Goal: Communication & Community: Ask a question

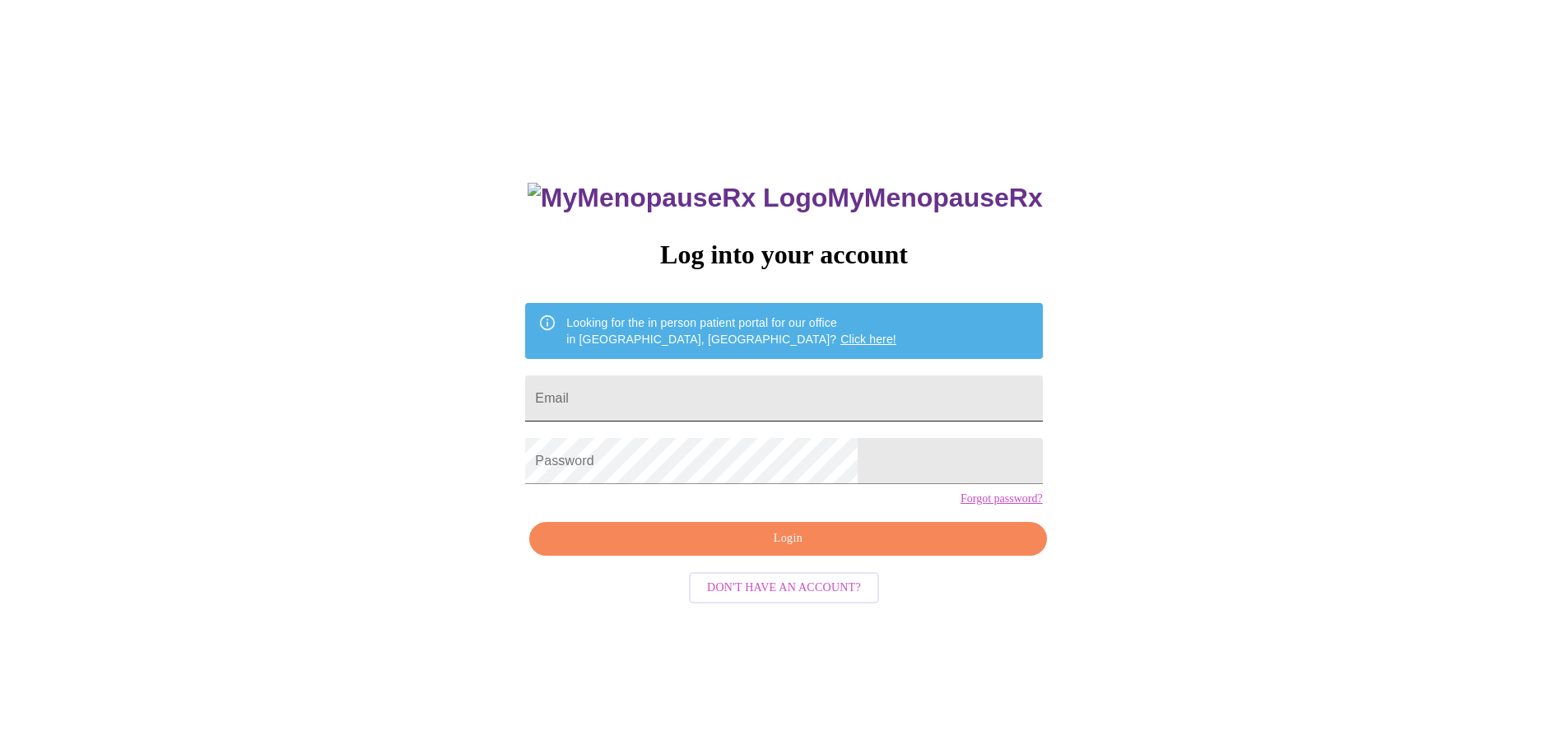
click at [752, 391] on input "Email" at bounding box center [784, 399] width 516 height 46
type input "heidi.mclaughlin@gmail.com"
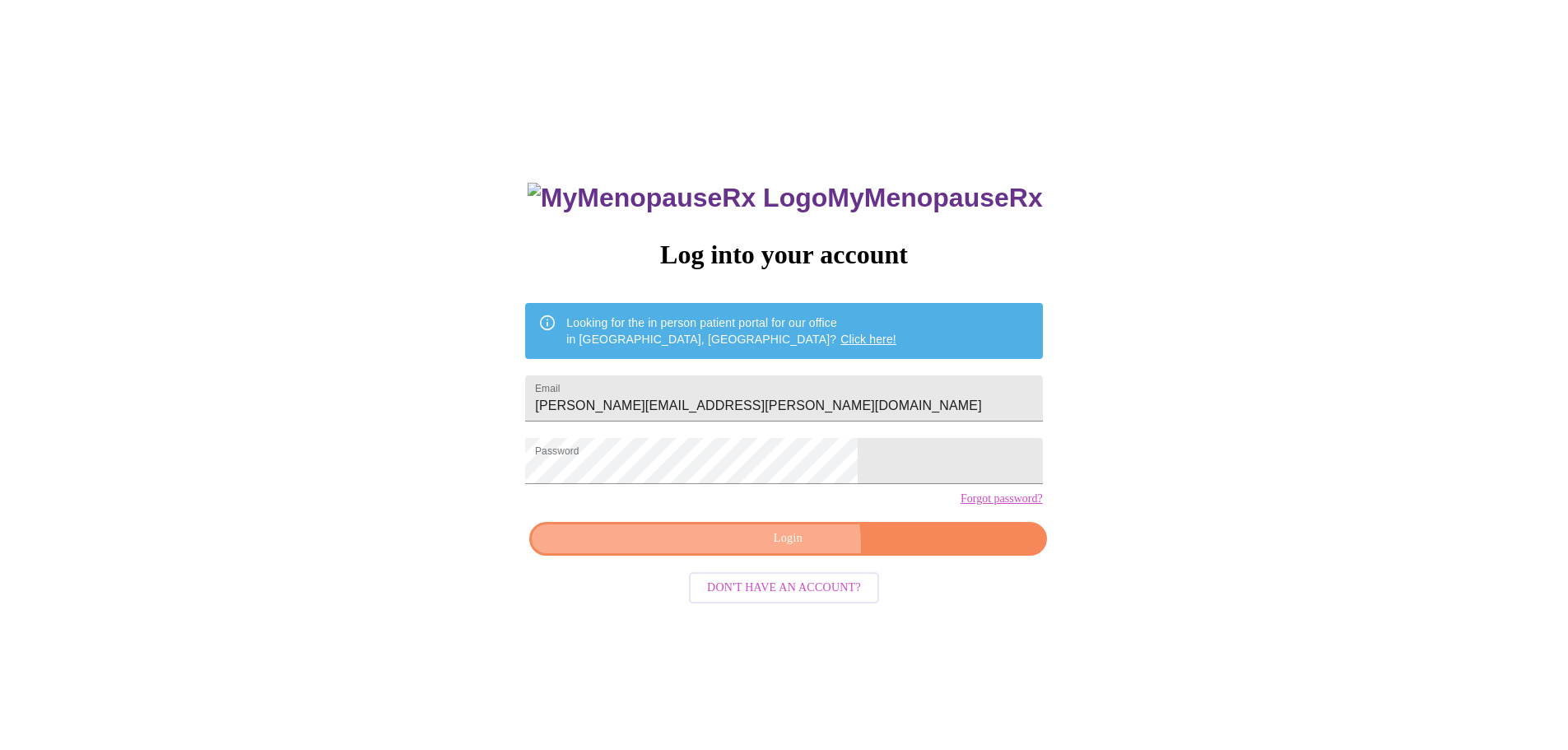
click at [766, 549] on span "Login" at bounding box center [788, 538] width 479 height 20
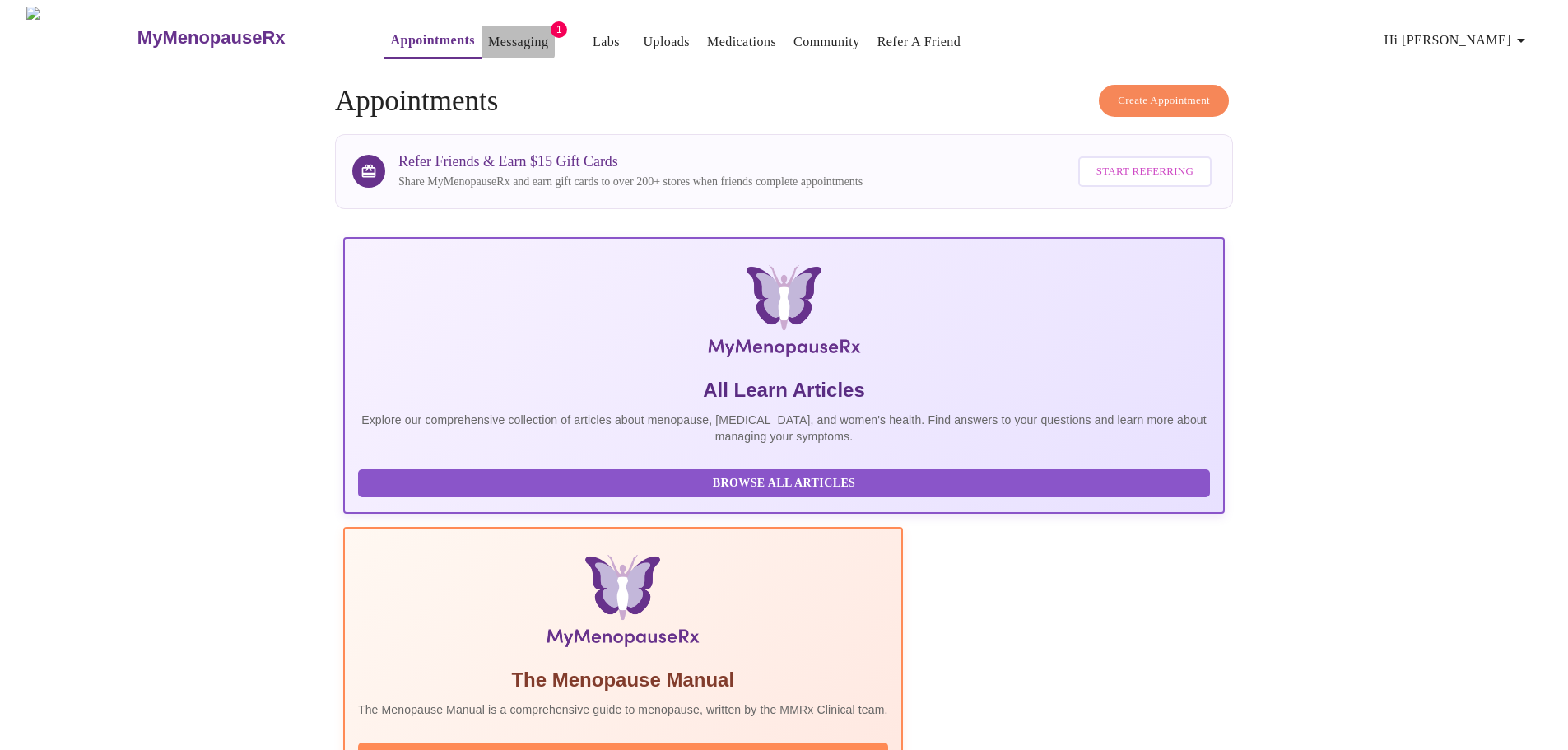
click at [488, 34] on link "Messaging" at bounding box center [518, 42] width 60 height 23
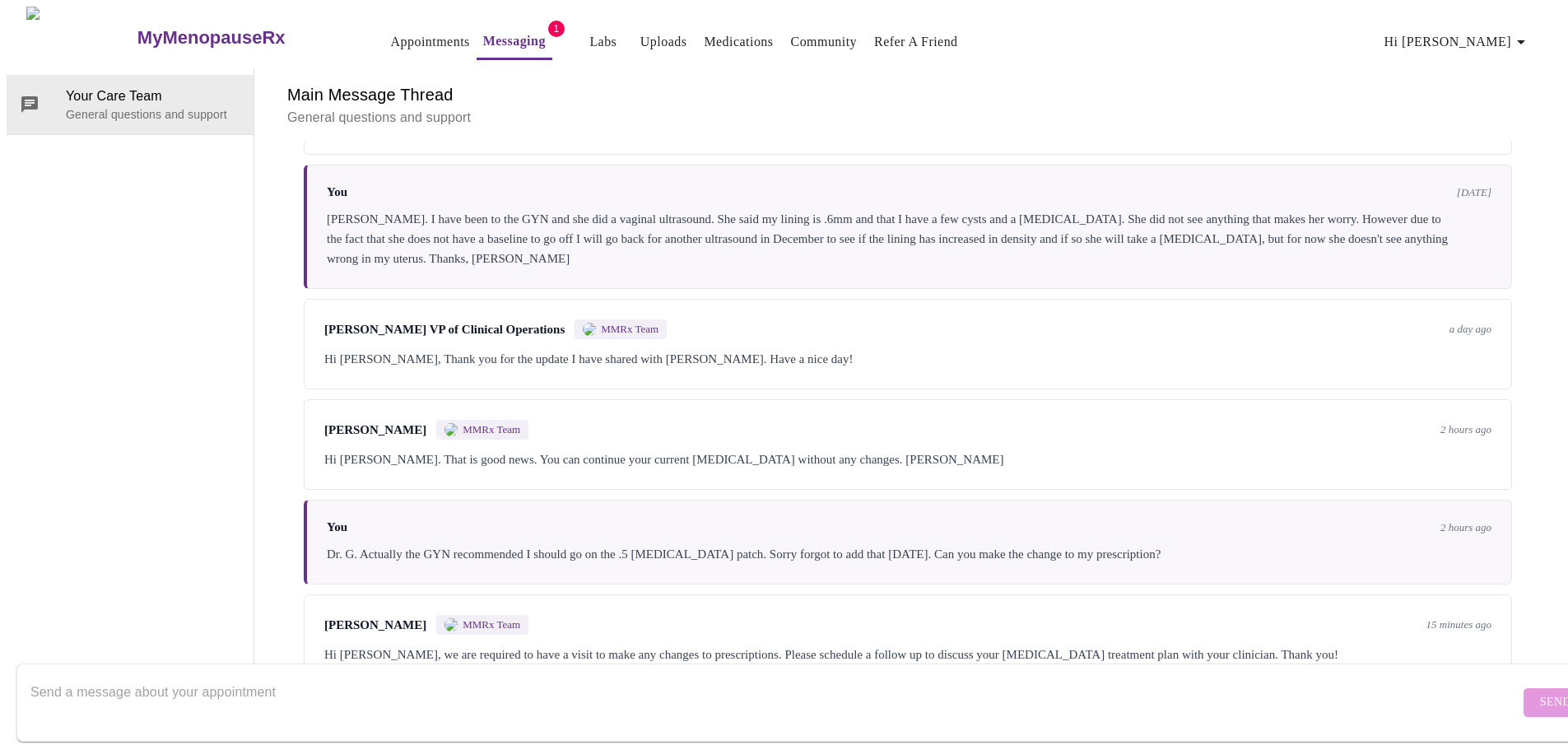
scroll to position [2028, 0]
click at [533, 685] on textarea "Send a message about your appointment" at bounding box center [775, 701] width 1489 height 52
type textarea "then I will do it when I see him next that is ridiculous. I just saw him and he…"
click at [1528, 688] on button "Send" at bounding box center [1556, 702] width 64 height 28
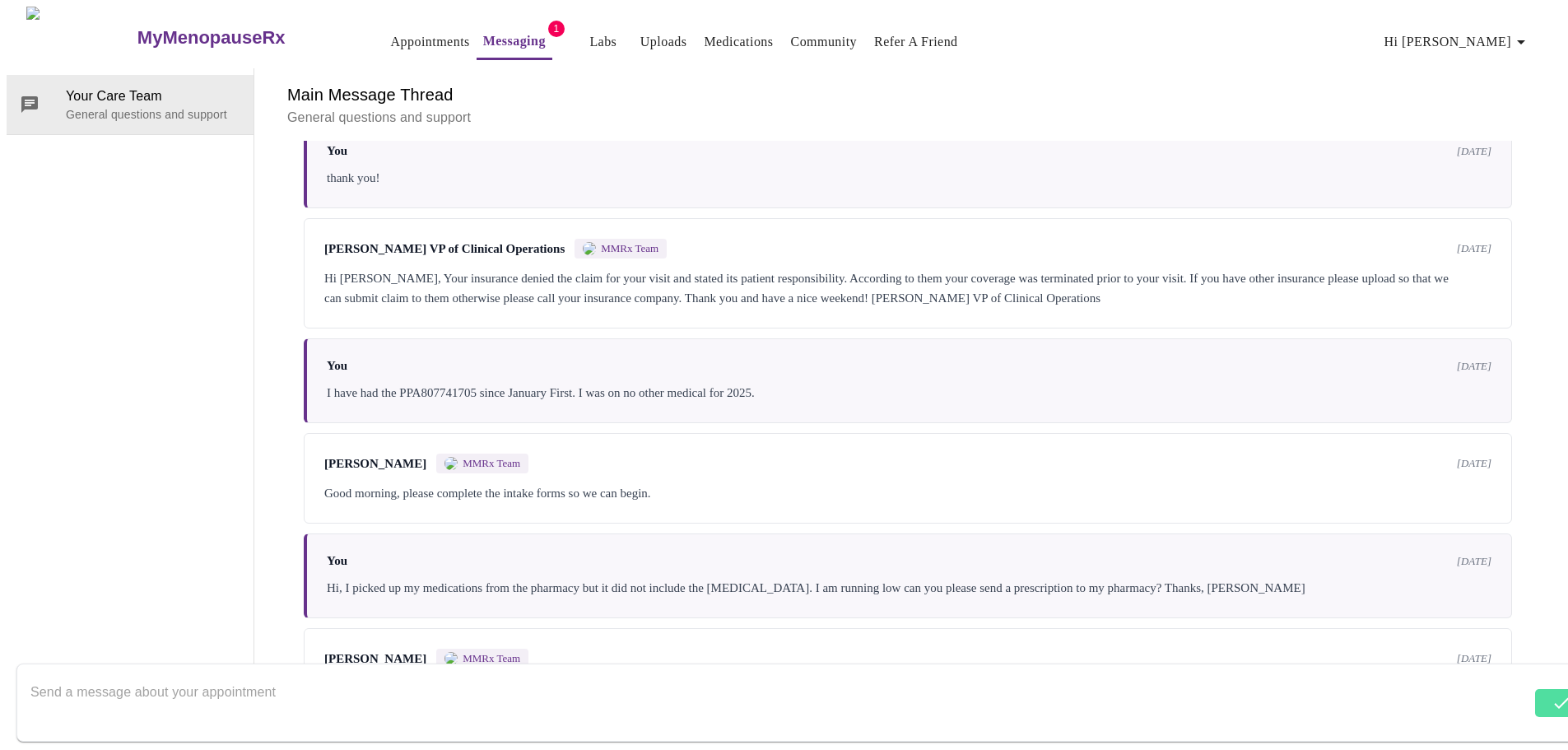
scroll to position [0, 0]
click at [1521, 34] on icon "button" at bounding box center [1521, 42] width 20 height 20
click at [1504, 123] on li "Log out" at bounding box center [1502, 123] width 75 height 29
